Goal: Task Accomplishment & Management: Manage account settings

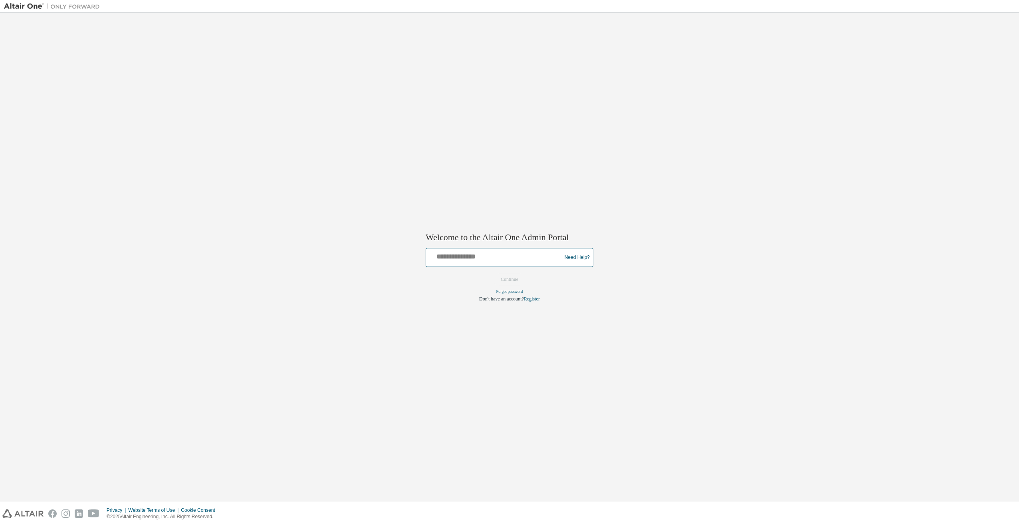
click at [456, 256] on input "text" at bounding box center [494, 256] width 131 height 12
type input "**********"
click at [513, 284] on button "Continue" at bounding box center [509, 280] width 34 height 12
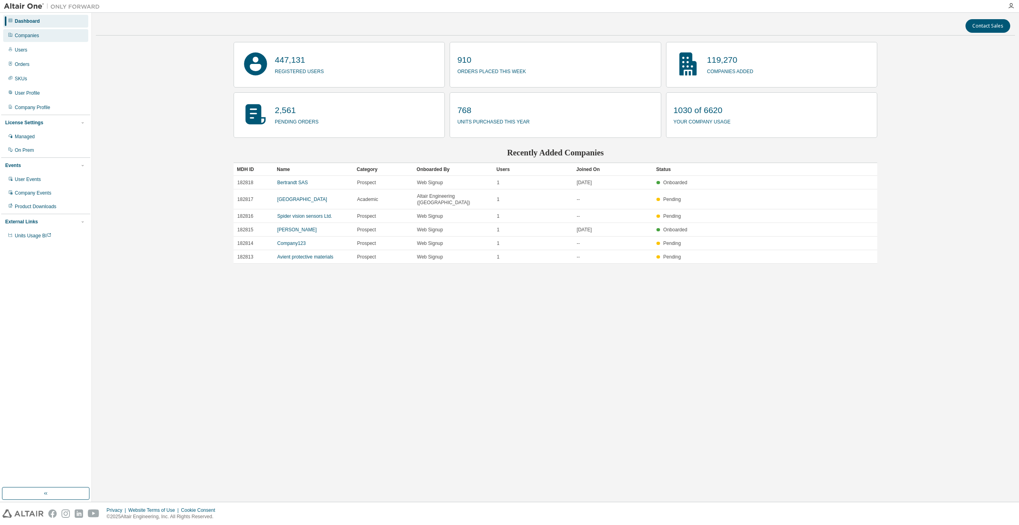
click at [19, 35] on div "Companies" at bounding box center [27, 35] width 24 height 6
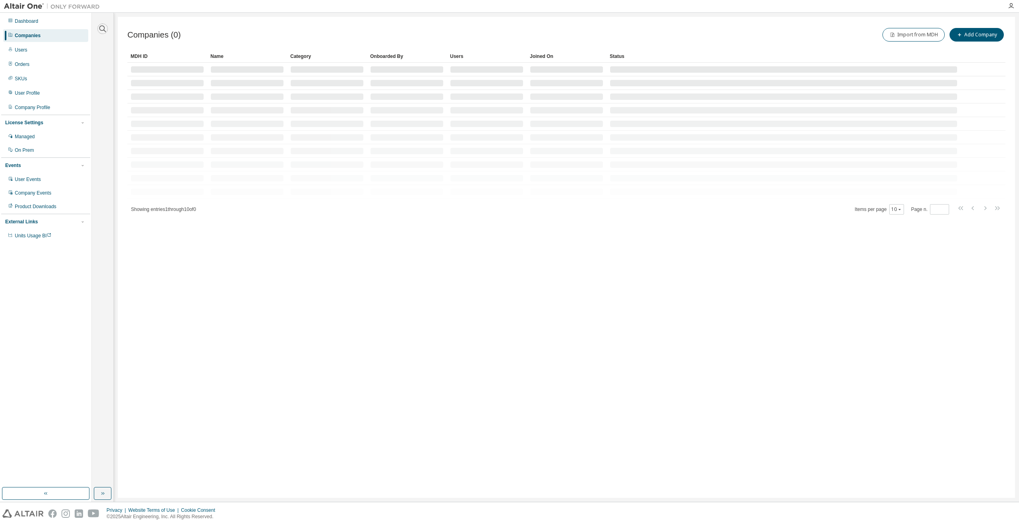
click at [103, 31] on icon "button" at bounding box center [103, 29] width 10 height 10
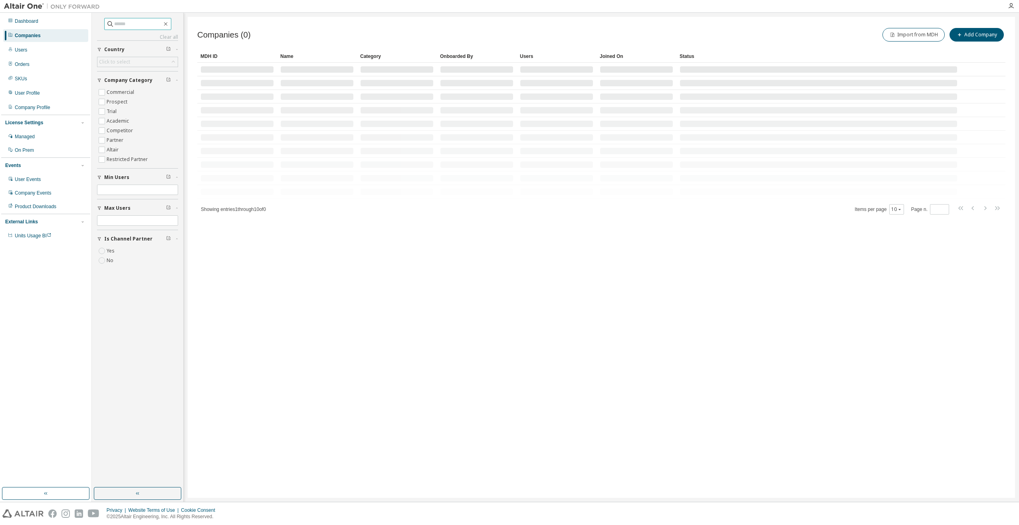
click at [122, 23] on input "text" at bounding box center [138, 24] width 48 height 8
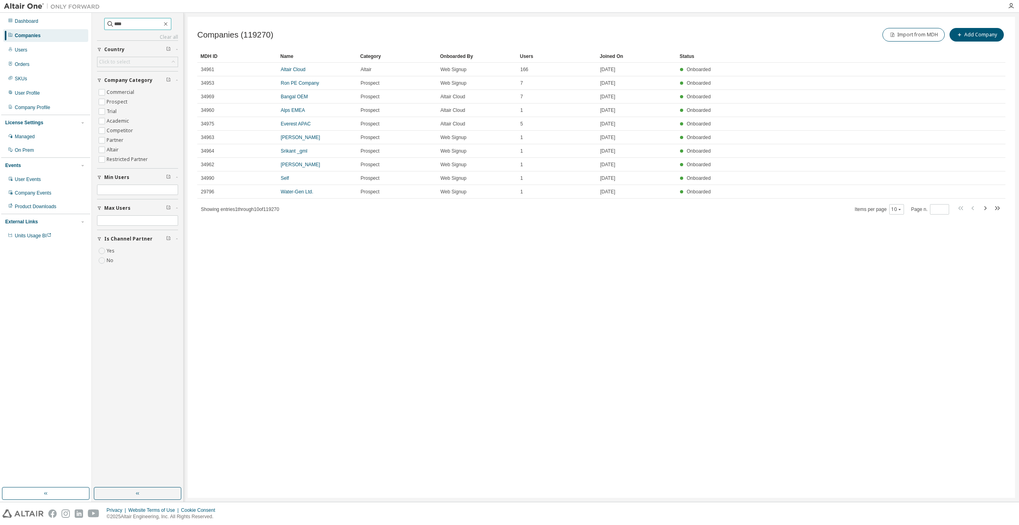
type input "****"
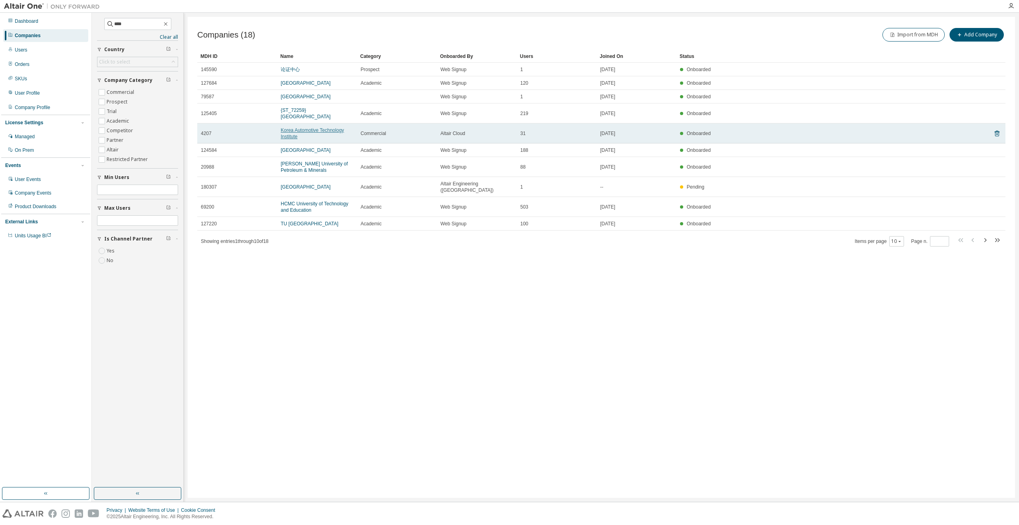
click at [320, 127] on link "Korea Automotive Technology Institute" at bounding box center [312, 133] width 63 height 12
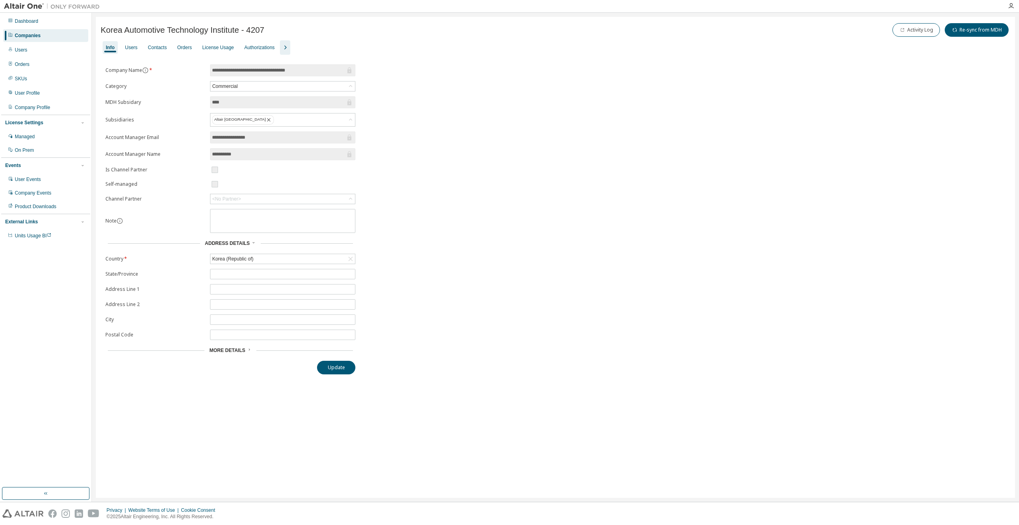
click at [283, 48] on icon "button" at bounding box center [285, 48] width 10 height 10
click at [210, 50] on div "License Usage" at bounding box center [218, 47] width 32 height 6
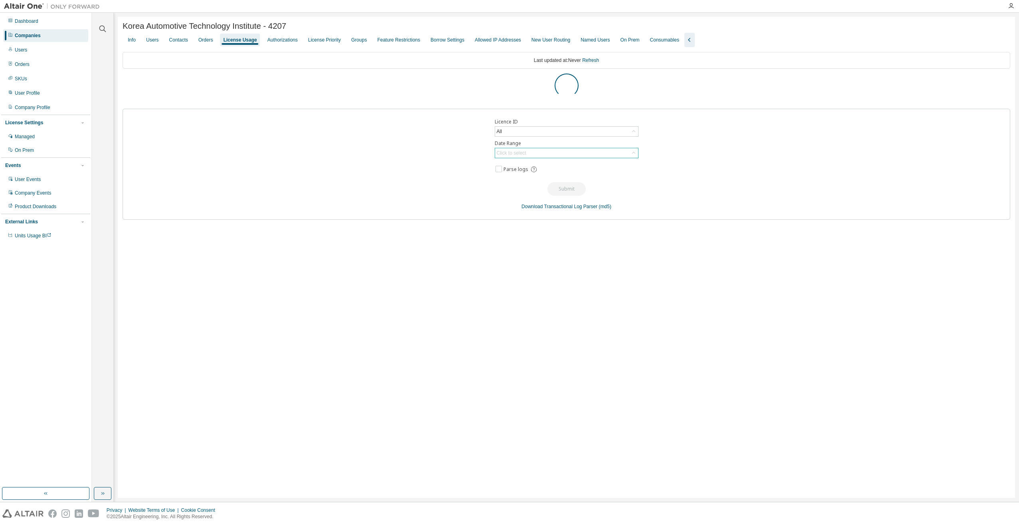
click at [526, 153] on div "Click to select" at bounding box center [512, 153] width 32 height 9
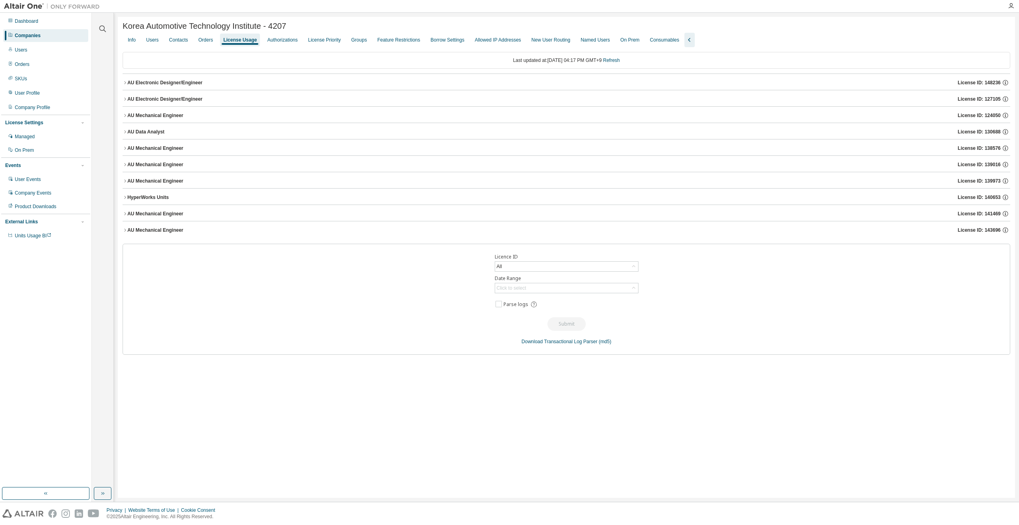
click at [184, 101] on div "AU Electronic Designer/Engineer" at bounding box center [164, 99] width 75 height 6
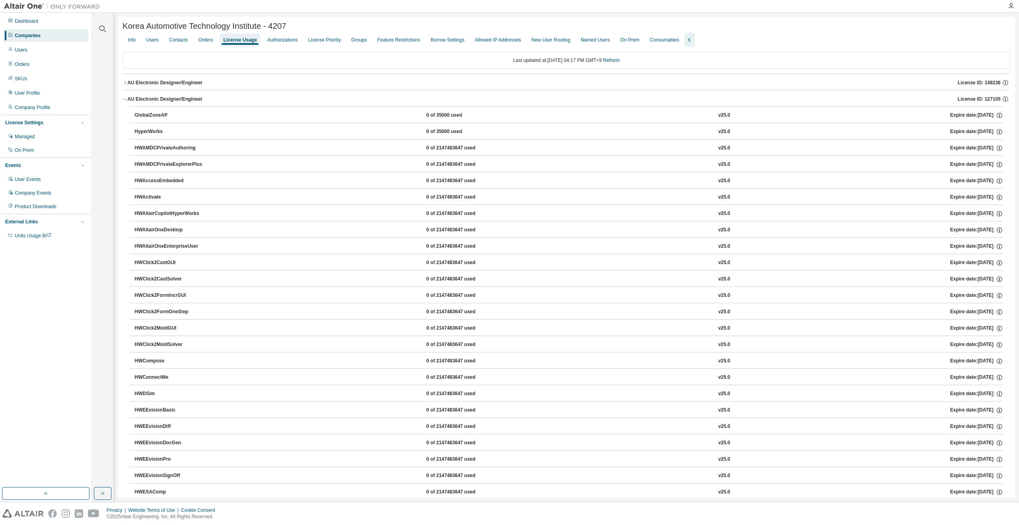
click at [183, 84] on div "AU Electronic Designer/Engineer" at bounding box center [164, 82] width 75 height 6
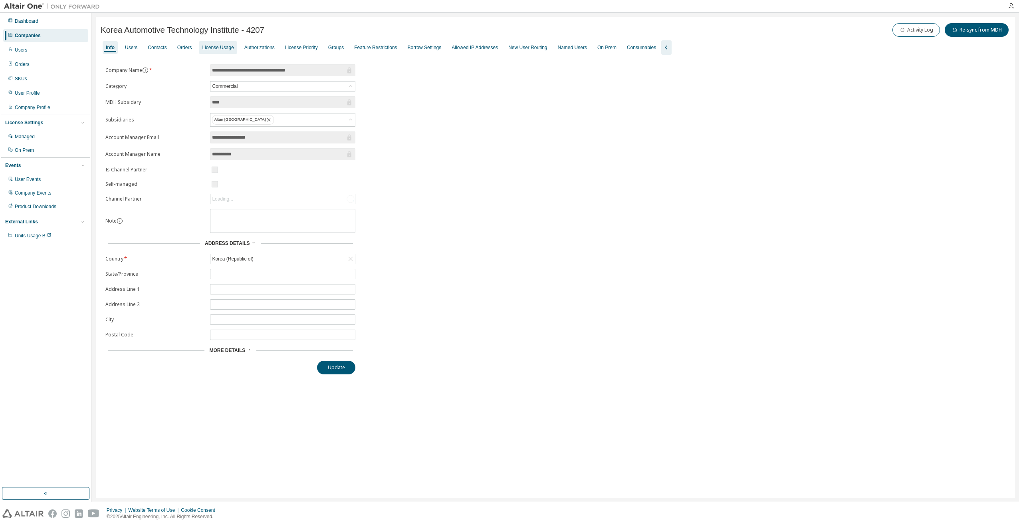
click at [210, 46] on div "License Usage" at bounding box center [218, 47] width 32 height 6
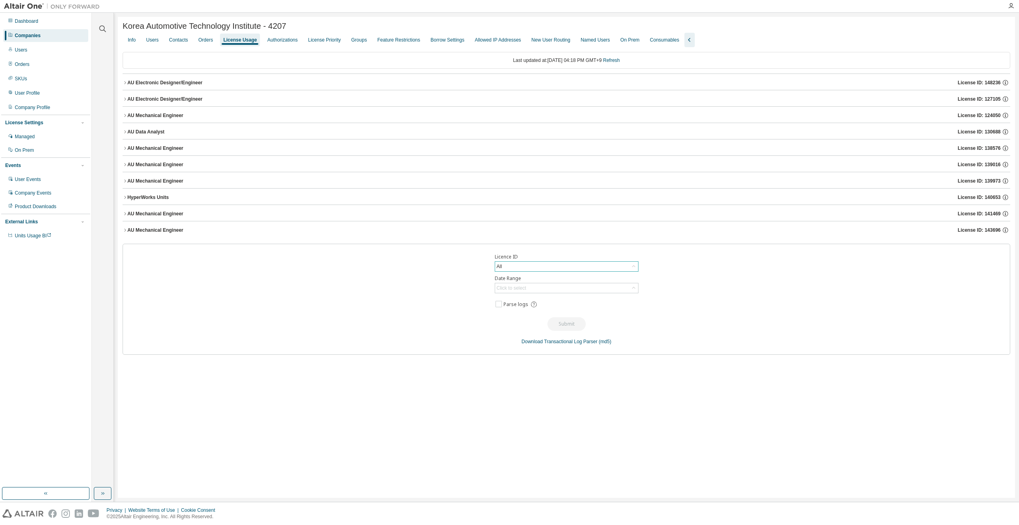
click at [613, 264] on div "All" at bounding box center [566, 267] width 143 height 10
click at [176, 85] on div "AU Electronic Designer/Engineer" at bounding box center [164, 82] width 75 height 6
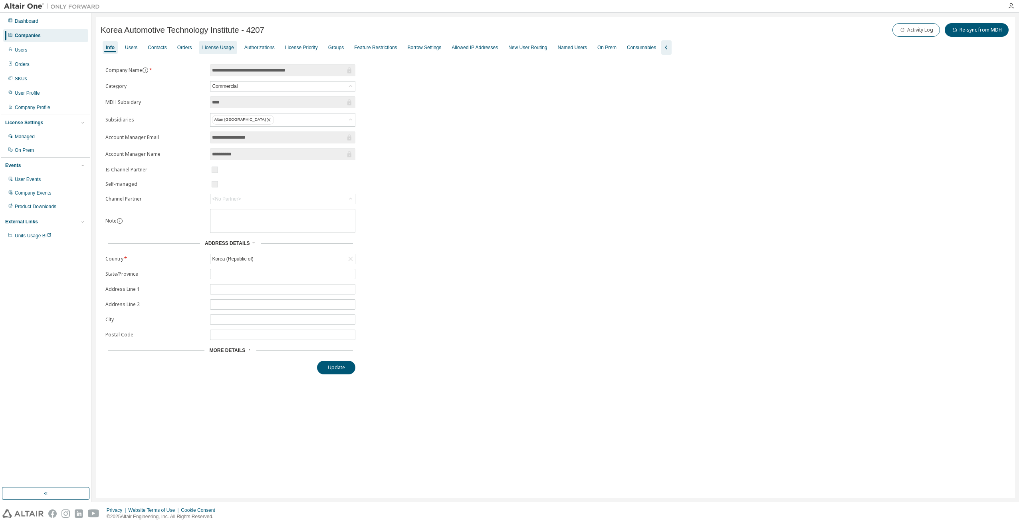
click at [219, 47] on div "License Usage" at bounding box center [218, 47] width 32 height 6
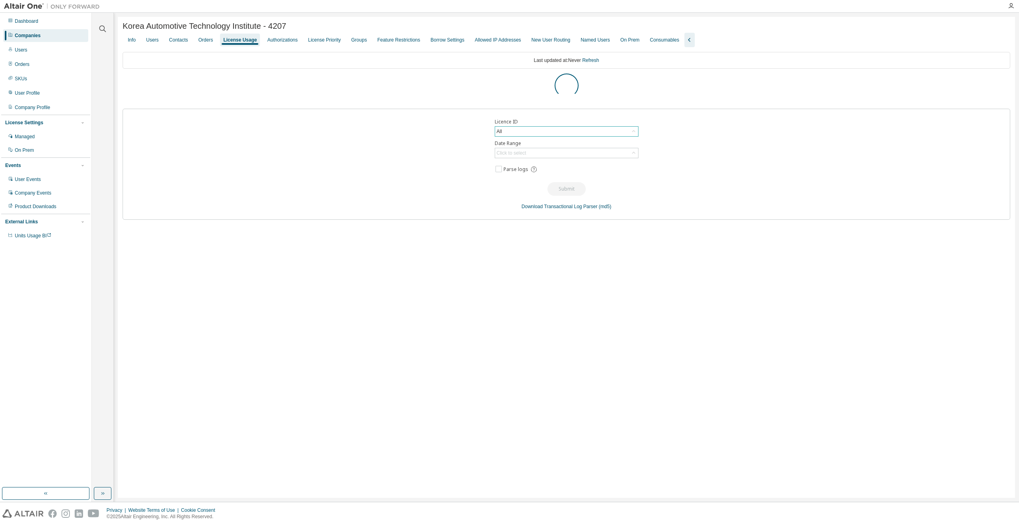
click at [551, 131] on div "All" at bounding box center [566, 132] width 143 height 10
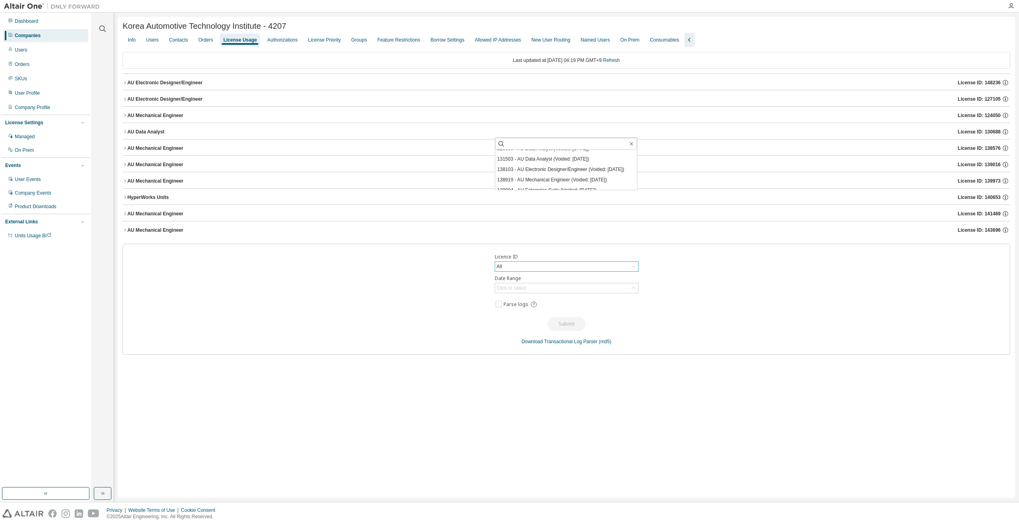
scroll to position [852, 0]
click at [545, 198] on li "143611 - AU Electronic Designer/Engineer (Voided: [DATE])" at bounding box center [566, 203] width 142 height 10
click at [521, 268] on div "143611 - AU Electronic Designer/Engineer (Voided: [DATE])" at bounding box center [560, 266] width 129 height 9
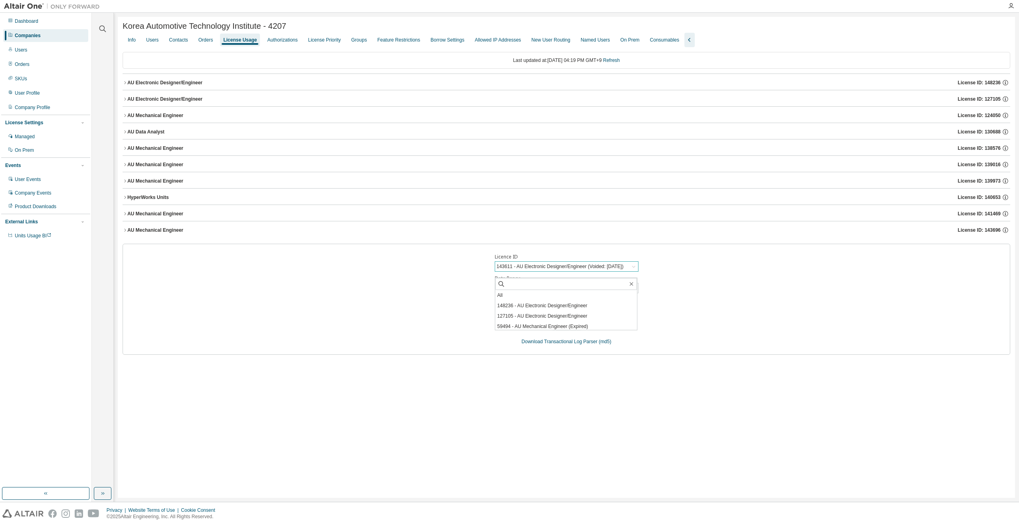
click at [521, 268] on div "143611 - AU Electronic Designer/Engineer (Voided: [DATE])" at bounding box center [560, 266] width 129 height 9
click at [330, 281] on div "Licence ID 143611 - AU Electronic Designer/Engineer (Voided: [DATE]) Date Range…" at bounding box center [567, 299] width 888 height 111
click at [181, 82] on div "AU Electronic Designer/Engineer" at bounding box center [164, 82] width 75 height 6
